Goal: Transaction & Acquisition: Purchase product/service

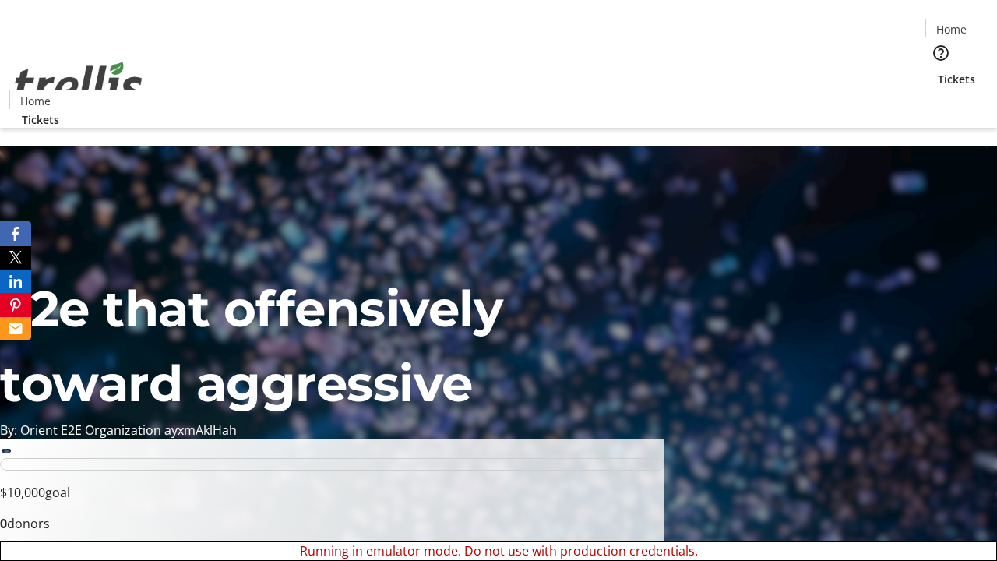
click at [953, 23] on span "Sign Up" at bounding box center [958, 21] width 45 height 19
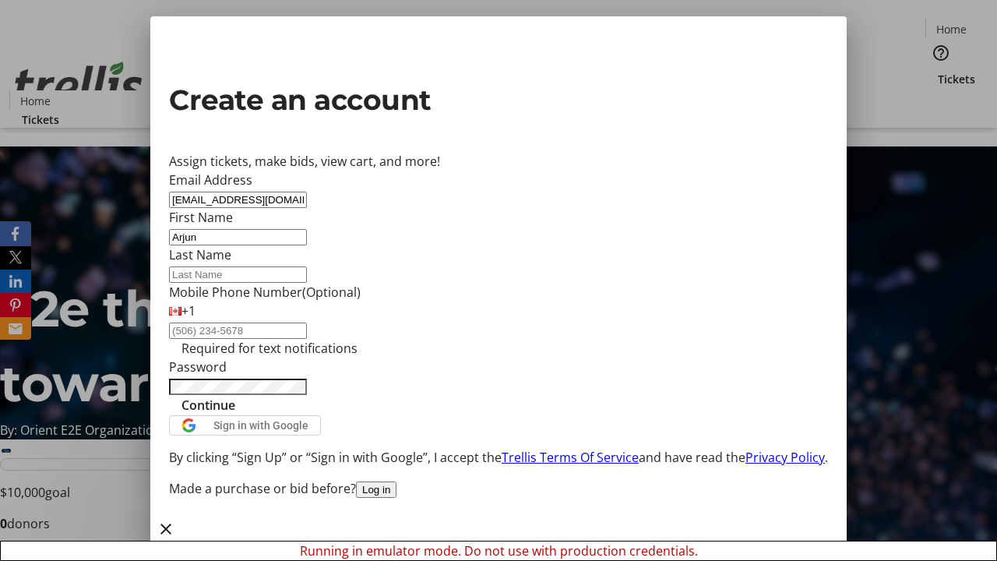
type input "Arjun"
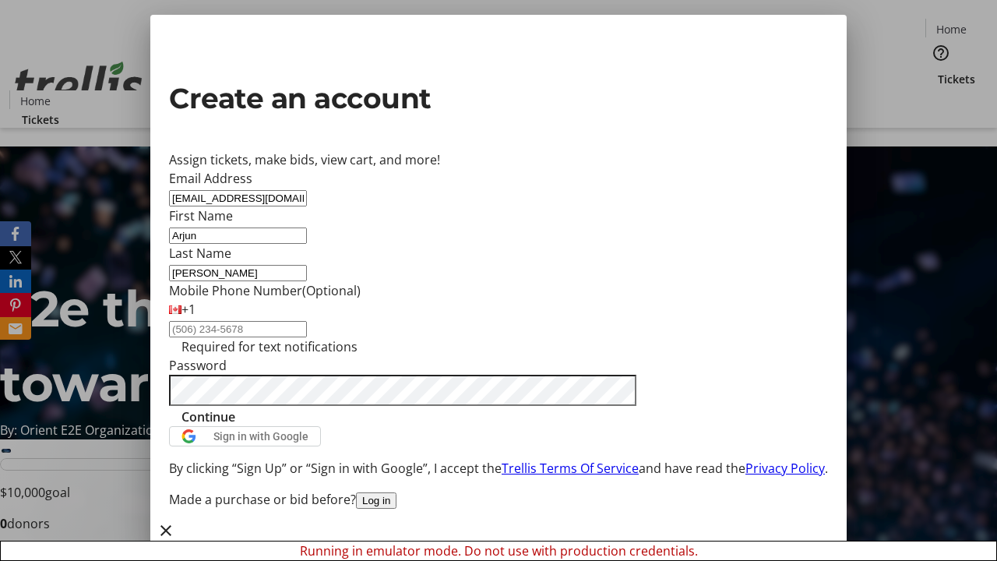
type input "[PERSON_NAME]"
click at [235, 426] on span "Continue" at bounding box center [209, 416] width 54 height 19
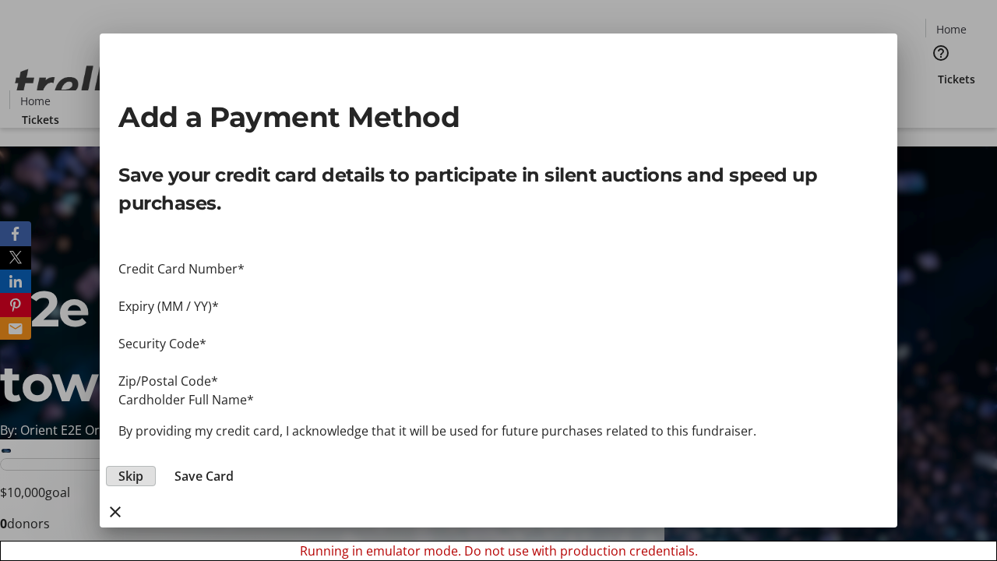
click at [143, 467] on span "Skip" at bounding box center [130, 476] width 25 height 19
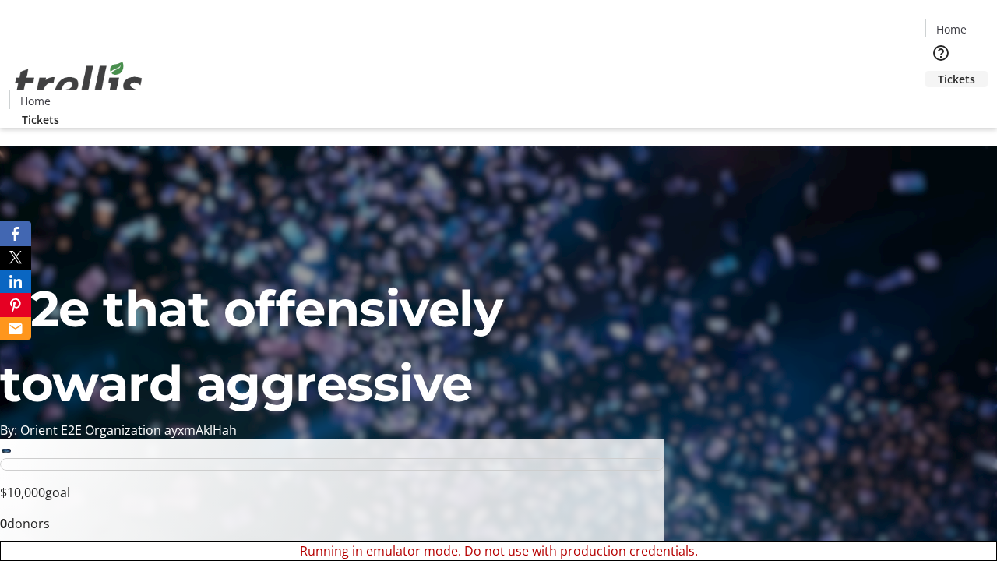
click at [938, 71] on span "Tickets" at bounding box center [956, 79] width 37 height 16
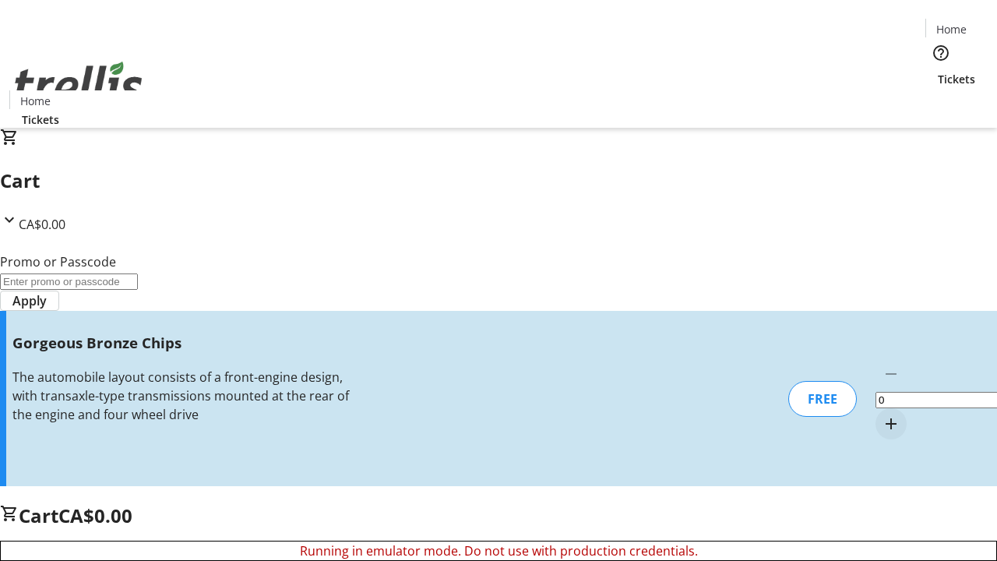
click at [882, 414] on mat-icon "Increment by one" at bounding box center [891, 423] width 19 height 19
type input "1"
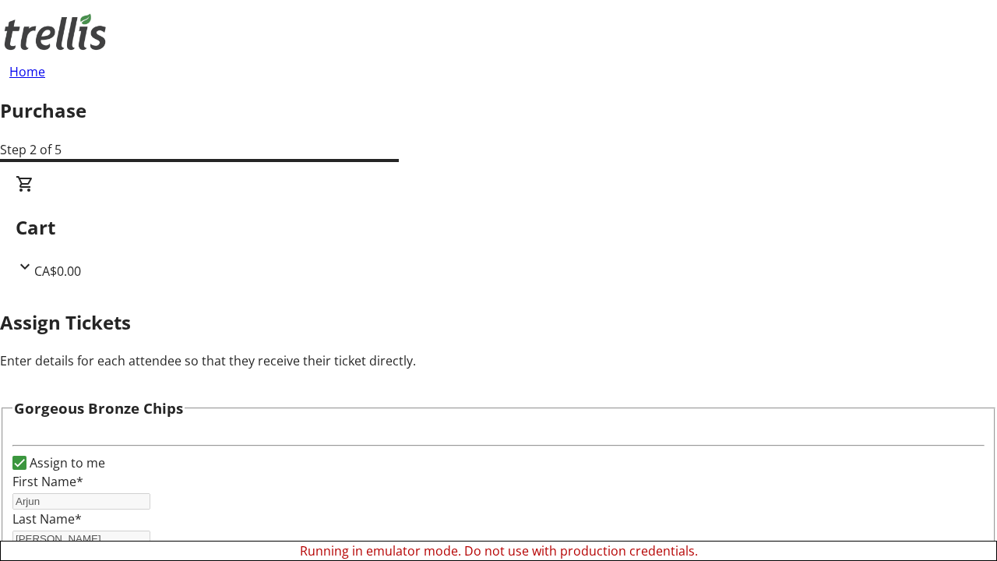
scroll to position [94, 0]
